Goal: Contribute content: Add original content to the website for others to see

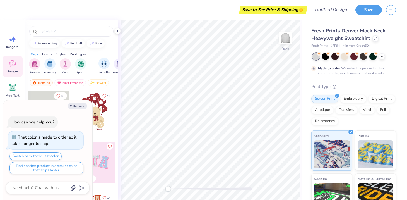
click at [106, 69] on div "Big Little Reveal" at bounding box center [104, 66] width 13 height 16
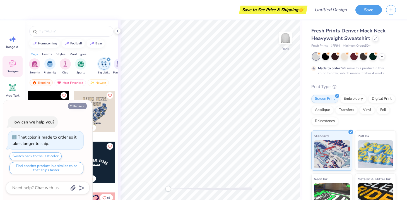
click at [82, 105] on button "Collapse" at bounding box center [77, 106] width 19 height 6
type textarea "x"
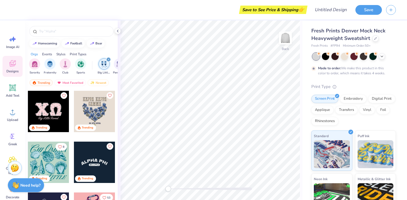
click at [55, 113] on div at bounding box center [48, 111] width 41 height 41
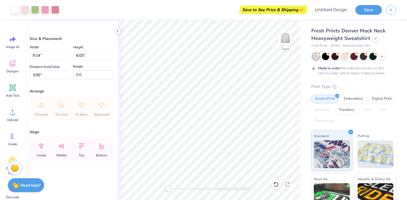
click at [118, 28] on div "Size & Placement Width 9.14 9.14 " Height 6.03 6.03 " Distance from Collar 3.00…" at bounding box center [71, 110] width 93 height 180
click at [15, 70] on span "Designs" at bounding box center [12, 71] width 12 height 4
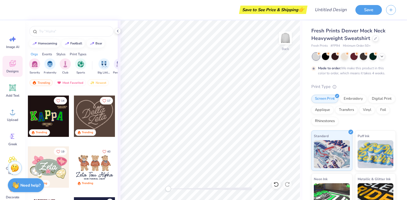
scroll to position [272, 0]
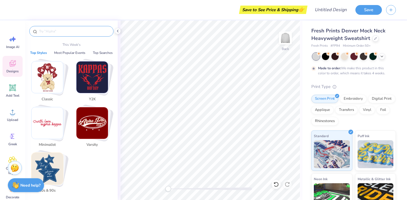
click at [79, 33] on input "text" at bounding box center [74, 31] width 71 height 6
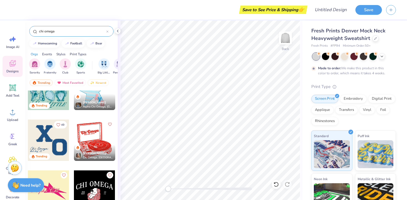
scroll to position [73, 0]
type input "chi omega"
click at [69, 162] on div "49 Trending" at bounding box center [49, 144] width 42 height 51
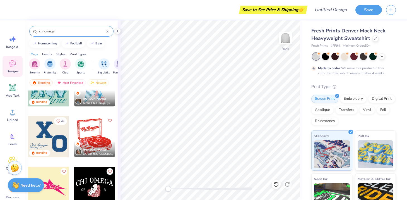
scroll to position [79, 0]
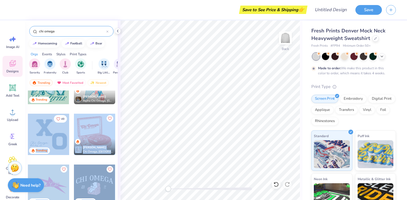
click at [200, 107] on div "Save to See Price & Shipping 👉 Design Title Save Image AI Designs Add Text Uplo…" at bounding box center [203, 100] width 407 height 200
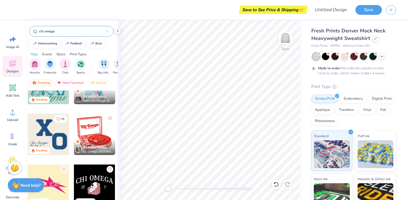
click at [58, 134] on div at bounding box center [48, 134] width 41 height 41
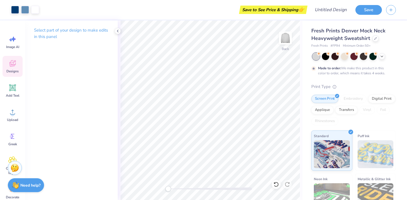
click at [6, 66] on div "Designs" at bounding box center [13, 66] width 20 height 21
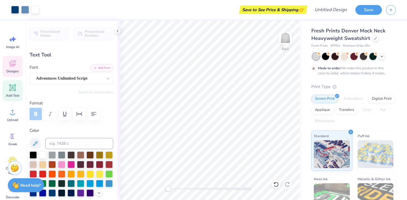
click at [8, 70] on span "Designs" at bounding box center [12, 71] width 12 height 4
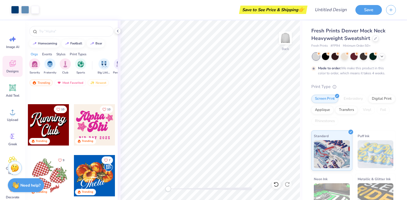
scroll to position [634, 0]
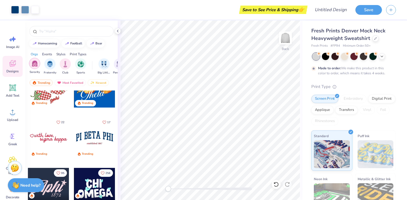
click at [35, 66] on img "filter for Sorority" at bounding box center [35, 63] width 6 height 6
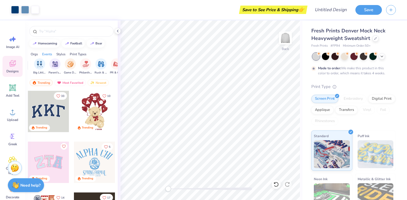
scroll to position [0, 66]
click at [84, 65] on img "filter for Philanthropy" at bounding box center [84, 64] width 6 height 6
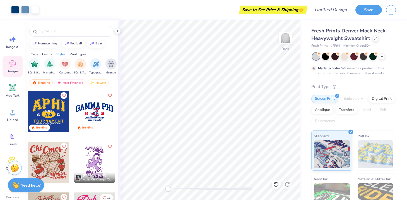
scroll to position [0, 473]
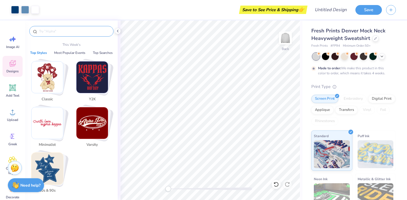
click at [75, 30] on input "text" at bounding box center [74, 31] width 71 height 6
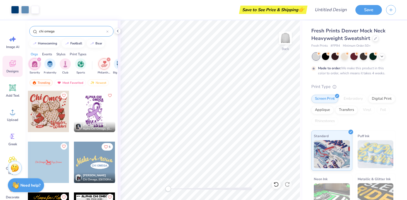
type input "chi omega"
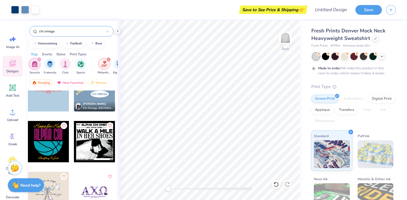
scroll to position [51, 0]
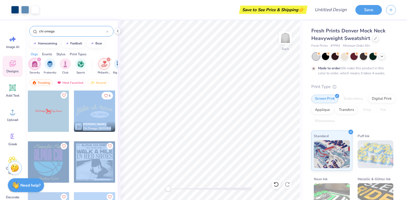
click at [127, 99] on div "Art colors Save to See Price & Shipping 👉 Design Title Save Image AI Designs Ad…" at bounding box center [203, 100] width 407 height 200
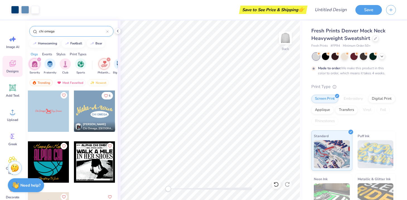
click at [98, 106] on div at bounding box center [94, 110] width 41 height 41
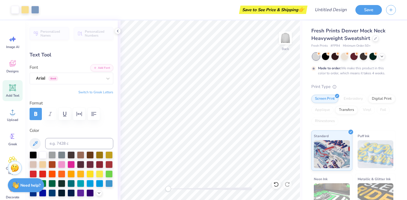
type input "12.12"
type input "3.57"
type input "3.27"
type input "0.0"
click at [13, 65] on icon at bounding box center [12, 64] width 5 height 4
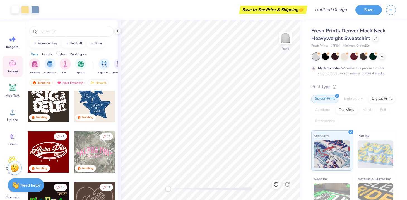
scroll to position [191, 0]
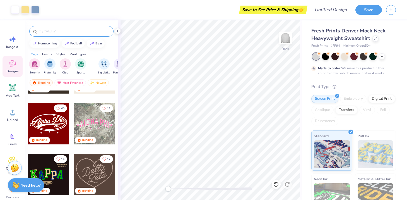
click at [64, 30] on input "text" at bounding box center [74, 31] width 71 height 6
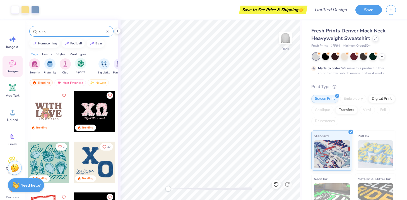
type input "chi o"
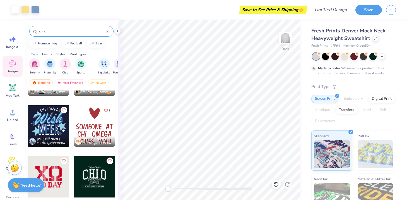
scroll to position [598, 0]
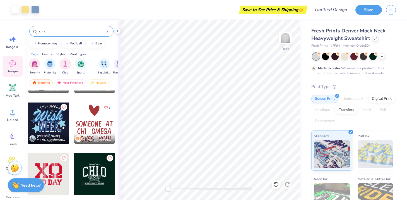
drag, startPoint x: 94, startPoint y: 116, endPoint x: 102, endPoint y: 118, distance: 8.2
click at [102, 118] on div at bounding box center [53, 122] width 124 height 41
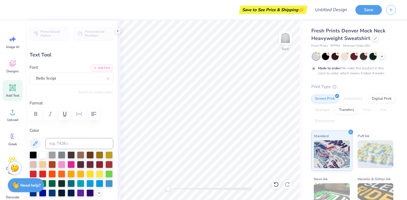
type input "0.0"
type input "5.16"
type input "0.64"
type input "6.52"
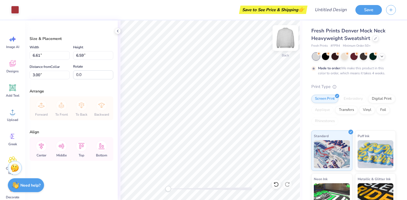
click at [288, 34] on img at bounding box center [285, 38] width 22 height 22
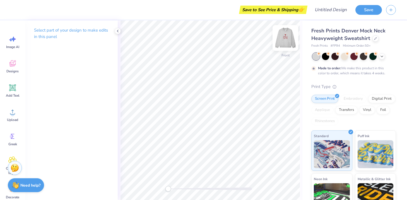
click at [281, 39] on img at bounding box center [285, 38] width 22 height 22
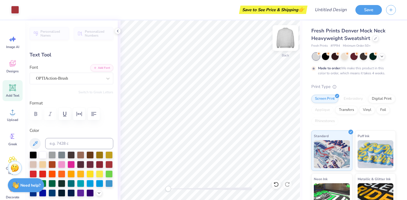
type input "5.77"
type input "1.07"
type input "8.52"
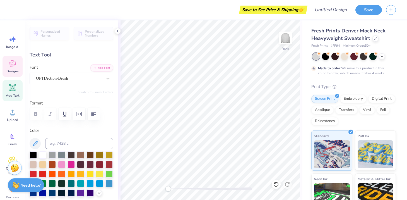
click at [287, 40] on img at bounding box center [285, 37] width 11 height 11
click at [15, 68] on div "Designs" at bounding box center [13, 66] width 20 height 21
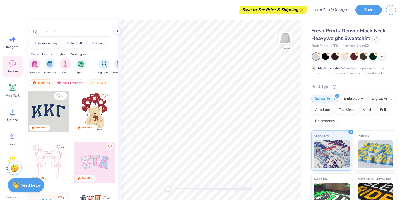
click at [9, 67] on icon at bounding box center [12, 63] width 8 height 8
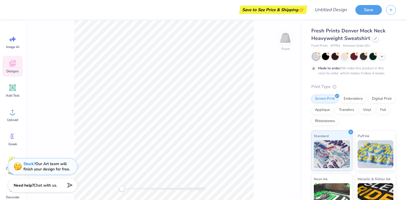
click at [13, 67] on icon at bounding box center [12, 63] width 8 height 8
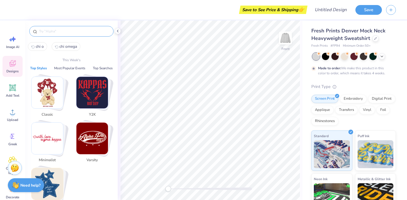
click at [53, 32] on input "text" at bounding box center [74, 31] width 71 height 6
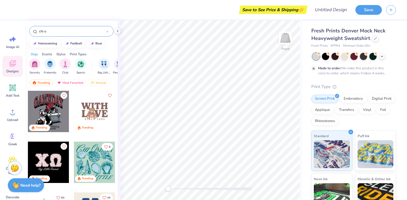
type input "chi o"
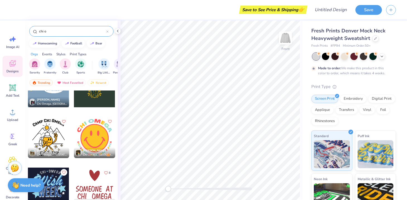
scroll to position [533, 0]
click at [93, 188] on div at bounding box center [94, 187] width 41 height 41
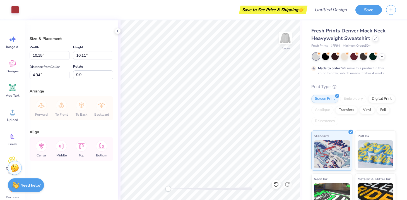
type input "10.15"
type input "10.11"
type input "4.34"
type input "13.53"
type input "13.48"
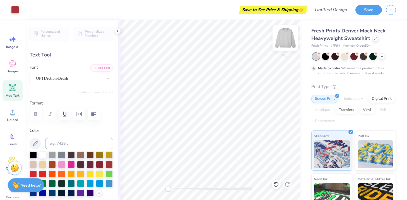
click at [281, 35] on img at bounding box center [285, 38] width 22 height 22
click at [11, 62] on icon at bounding box center [12, 63] width 8 height 8
click at [11, 66] on icon at bounding box center [12, 64] width 5 height 4
click at [7, 64] on div "Designs" at bounding box center [13, 66] width 20 height 21
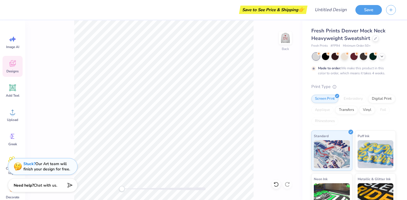
click at [12, 63] on icon at bounding box center [12, 63] width 8 height 8
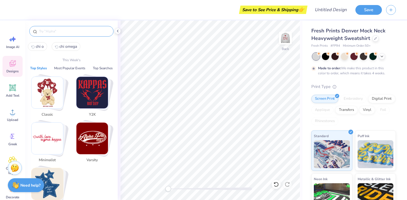
click at [75, 30] on input "text" at bounding box center [74, 31] width 71 height 6
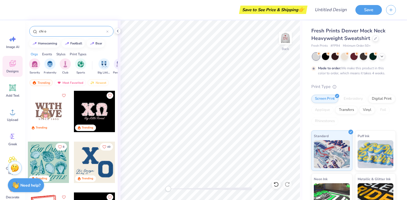
type input "chi o"
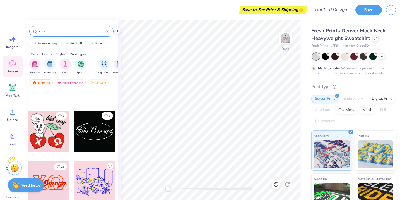
scroll to position [3419, 0]
